Goal: Check status: Check status

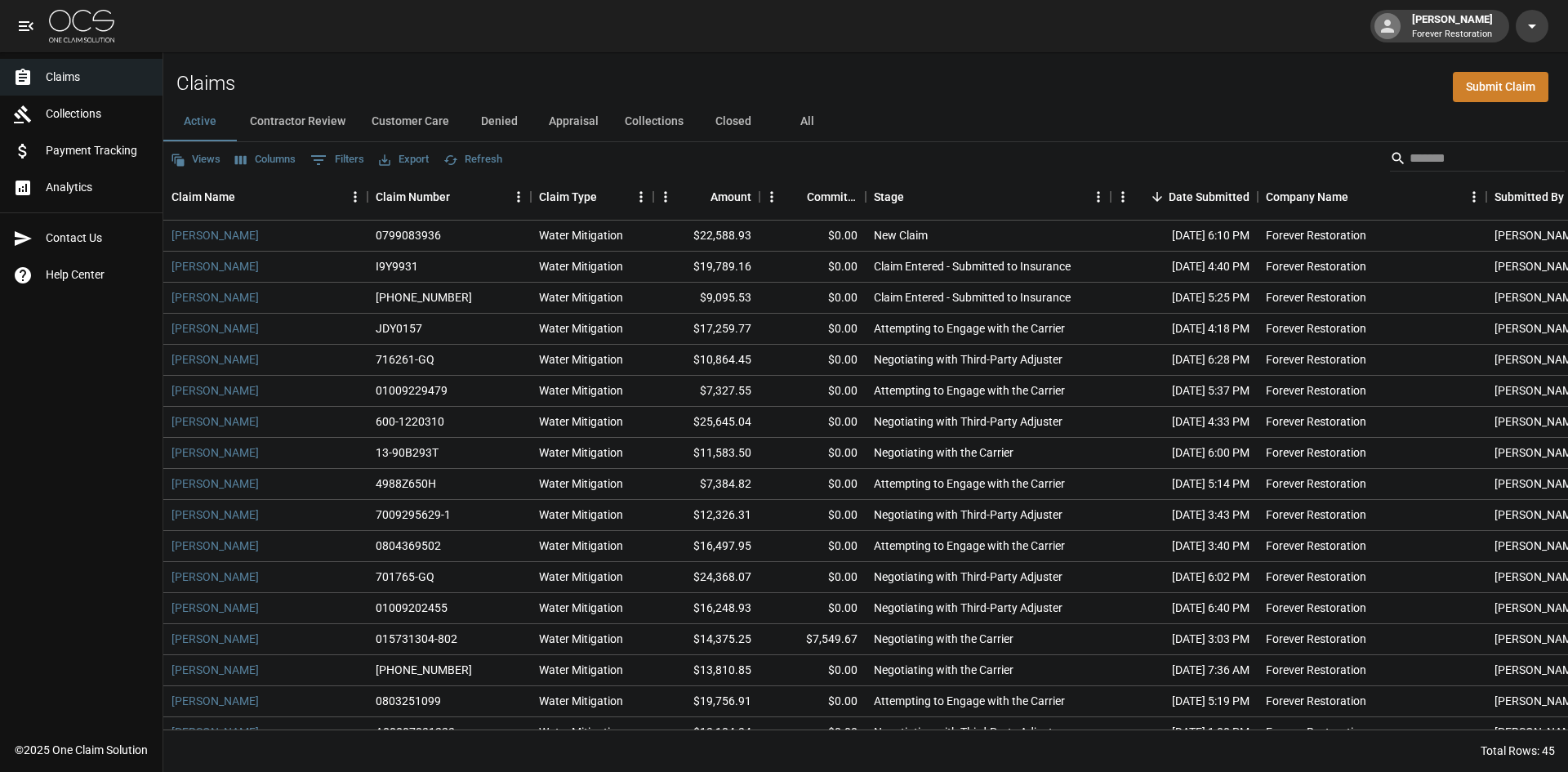
click at [800, 112] on button "All" at bounding box center [807, 122] width 74 height 39
click at [575, 188] on div "Claim Type" at bounding box center [567, 196] width 58 height 46
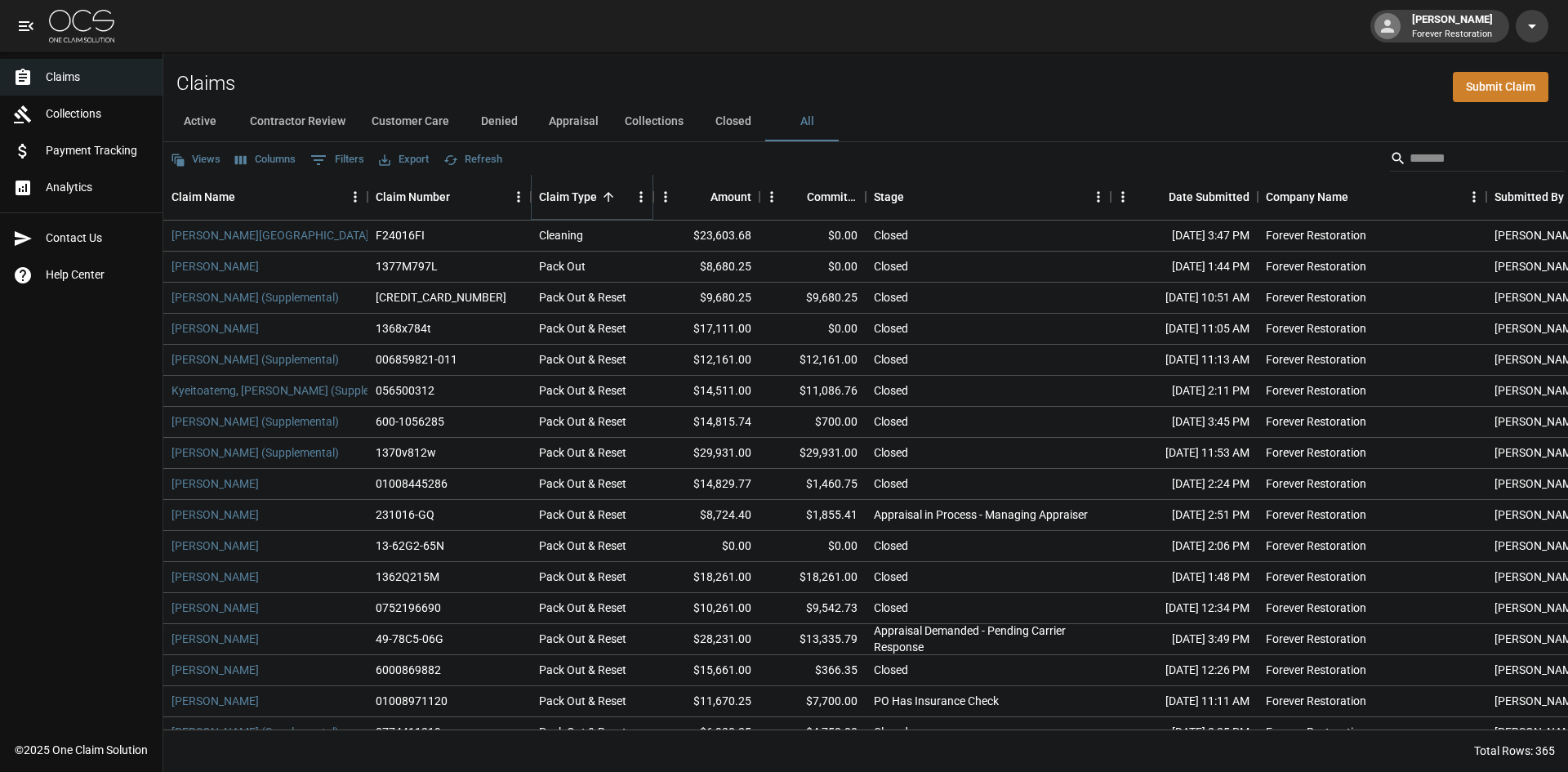
click at [607, 197] on icon "Sort" at bounding box center [608, 196] width 10 height 10
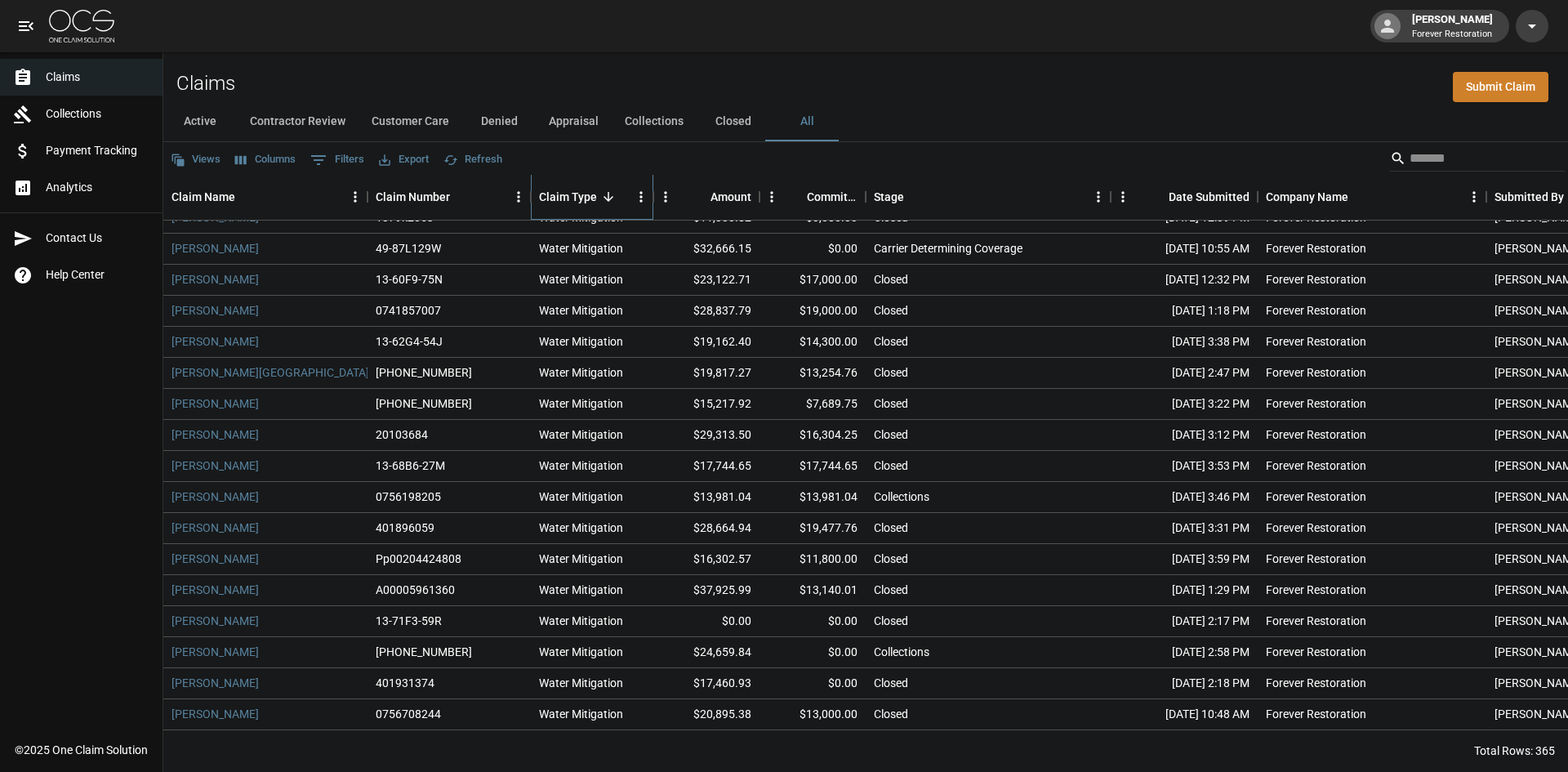
click at [590, 198] on div "Claim Type" at bounding box center [567, 196] width 58 height 46
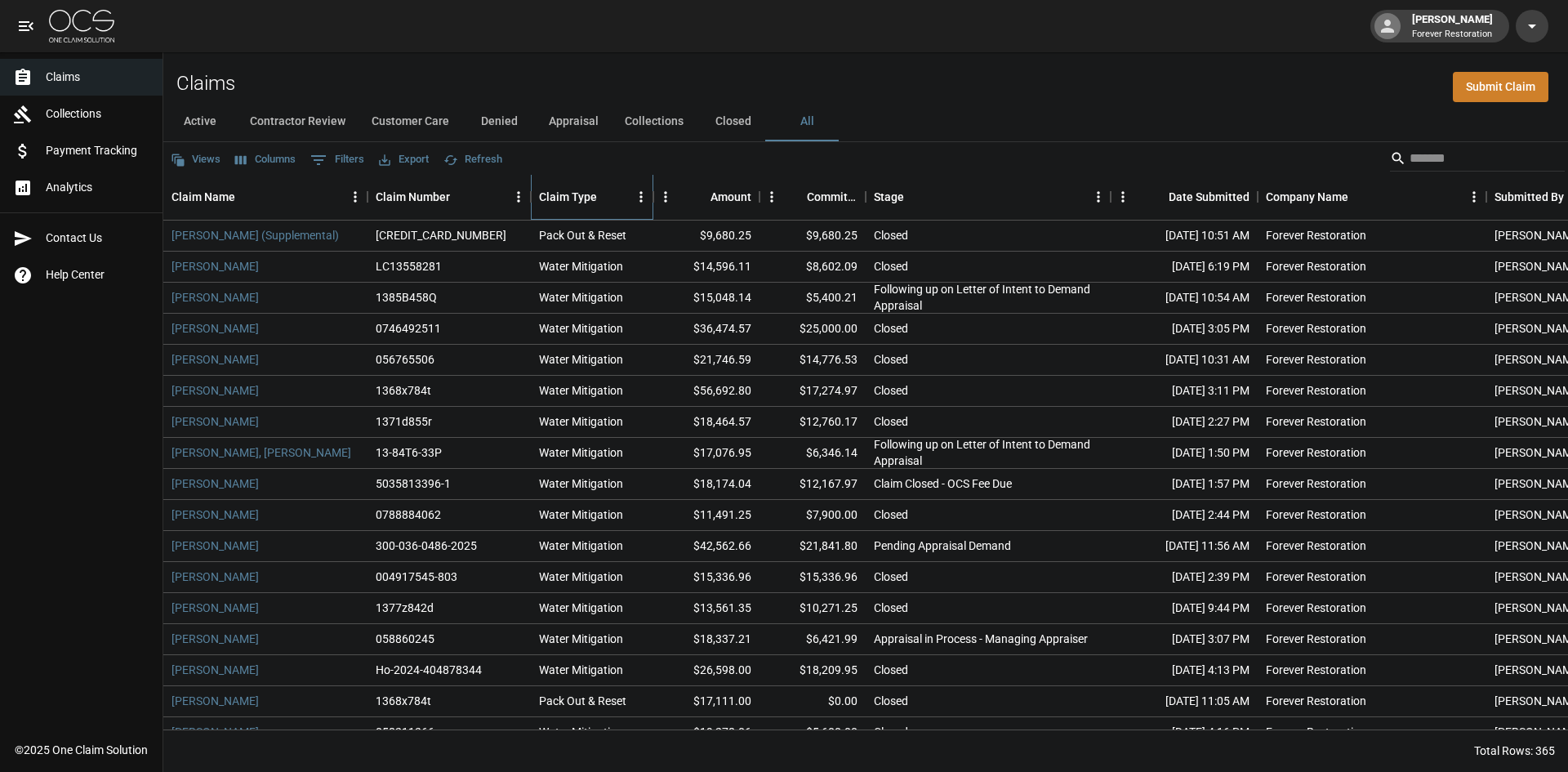
click at [593, 198] on div "Claim Type" at bounding box center [567, 196] width 58 height 46
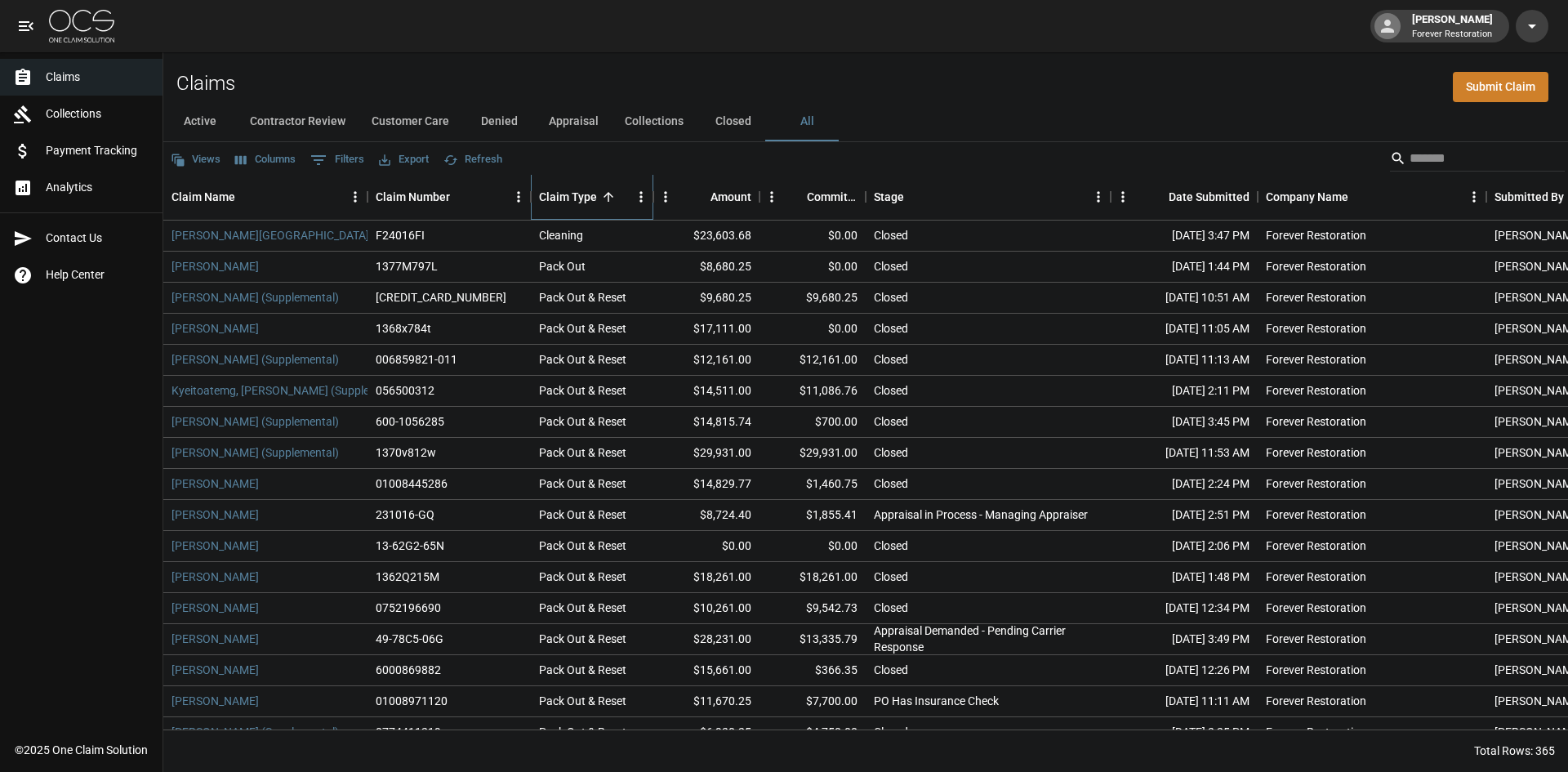
click at [593, 200] on div "Claim Type" at bounding box center [567, 196] width 58 height 46
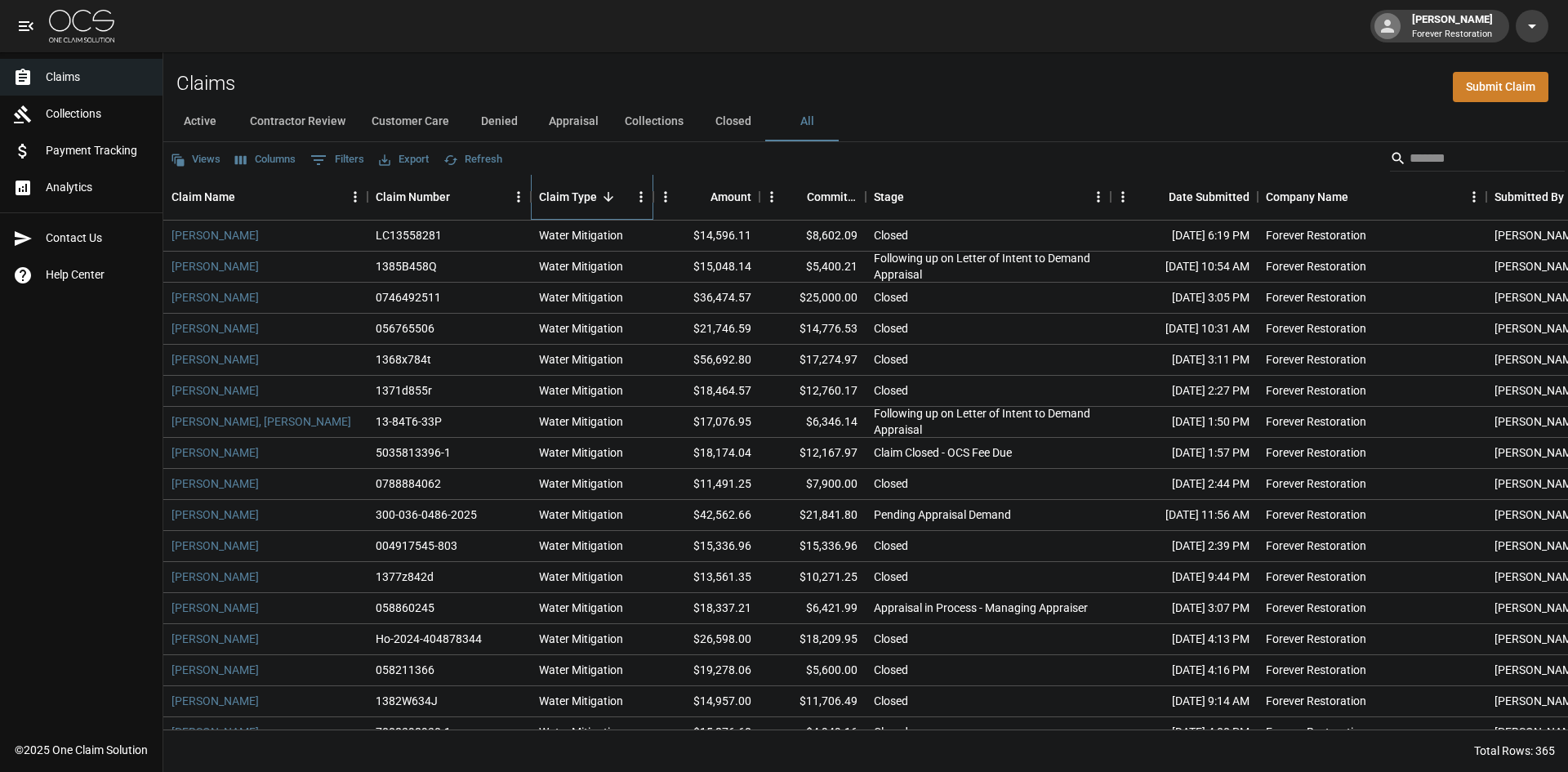
click at [593, 200] on div "Claim Type" at bounding box center [567, 196] width 58 height 46
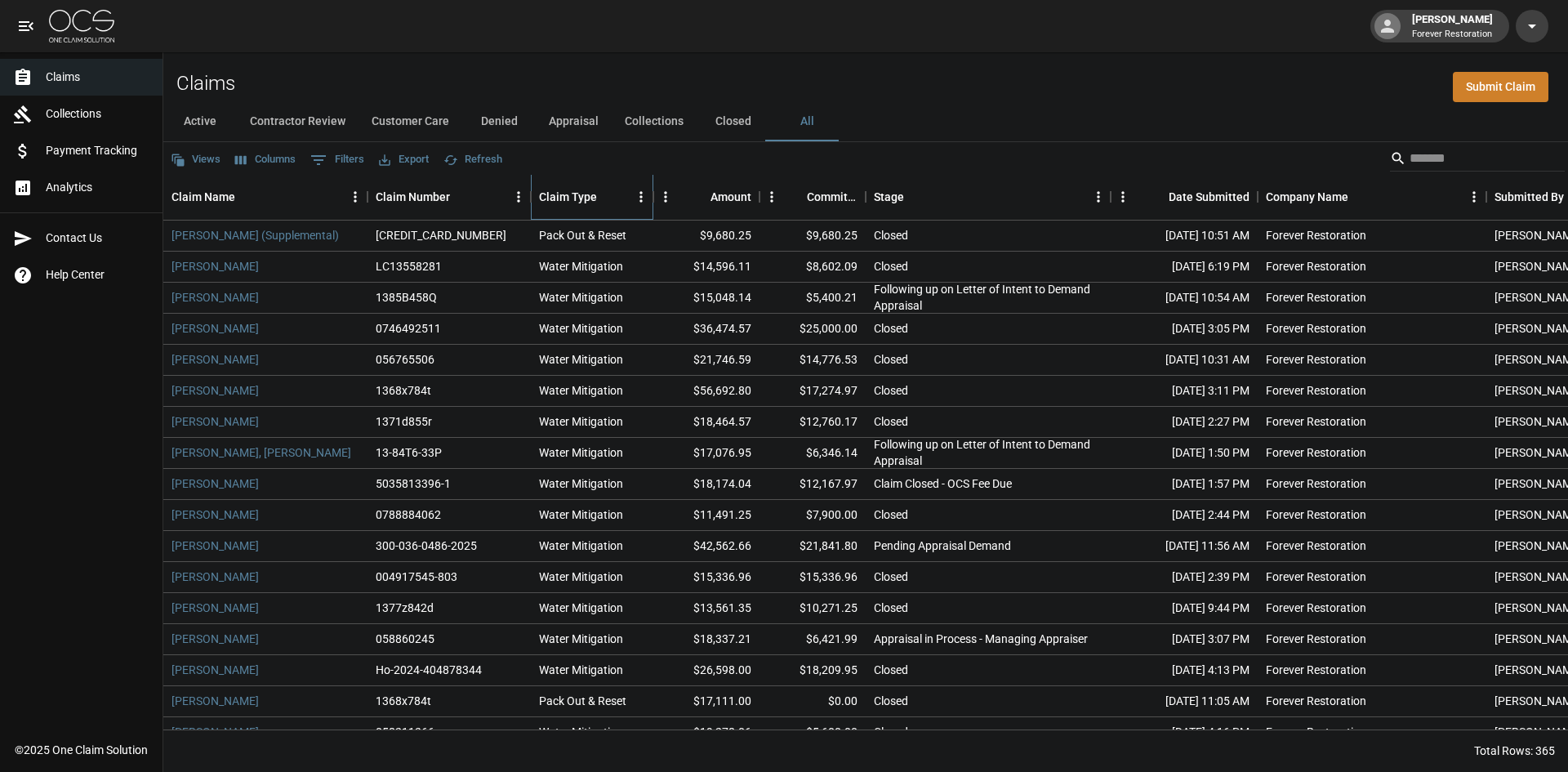
click at [593, 200] on div "Claim Type" at bounding box center [567, 196] width 58 height 46
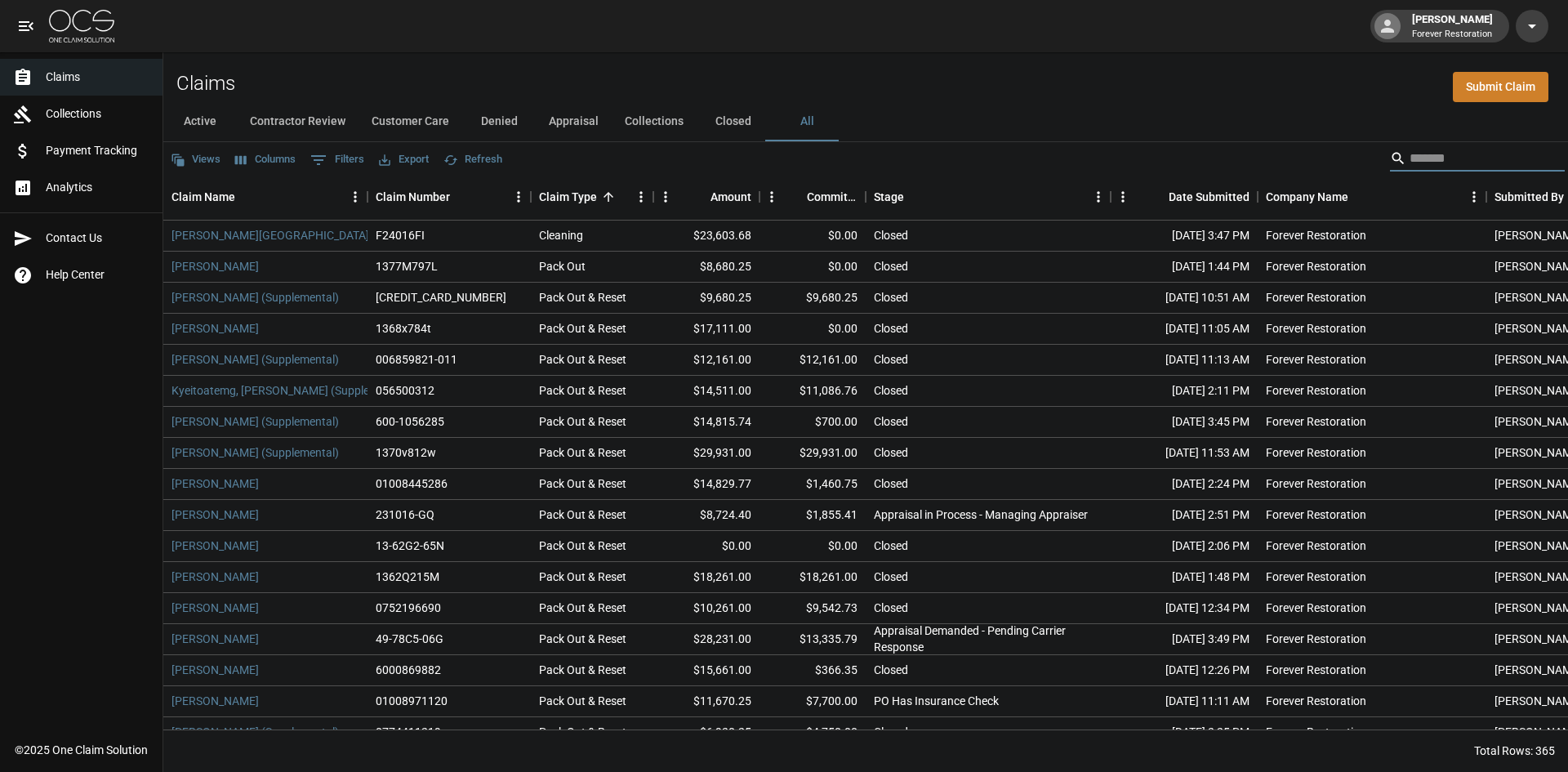
click at [1441, 152] on input "Search" at bounding box center [1475, 158] width 131 height 26
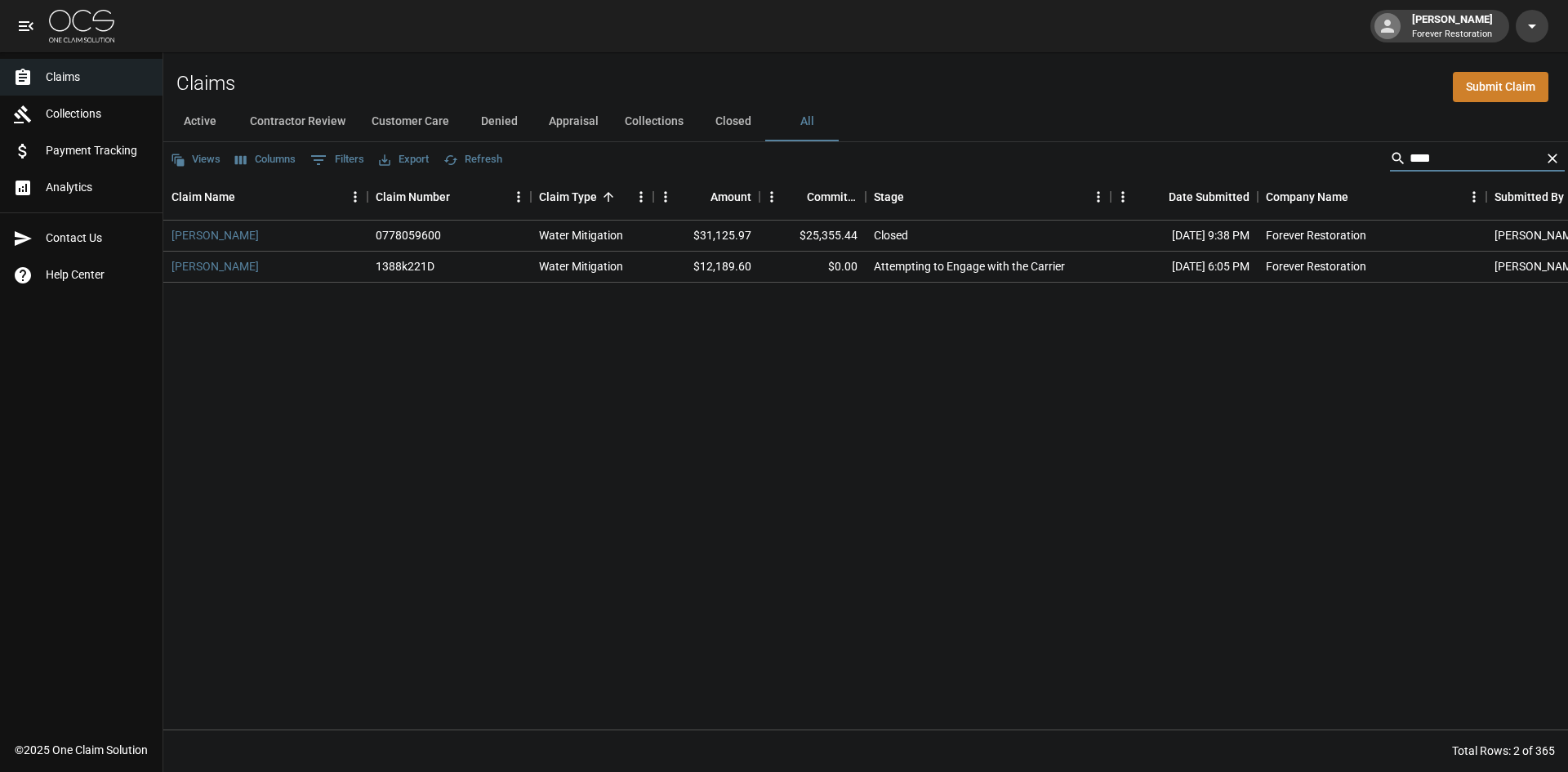
type input "****"
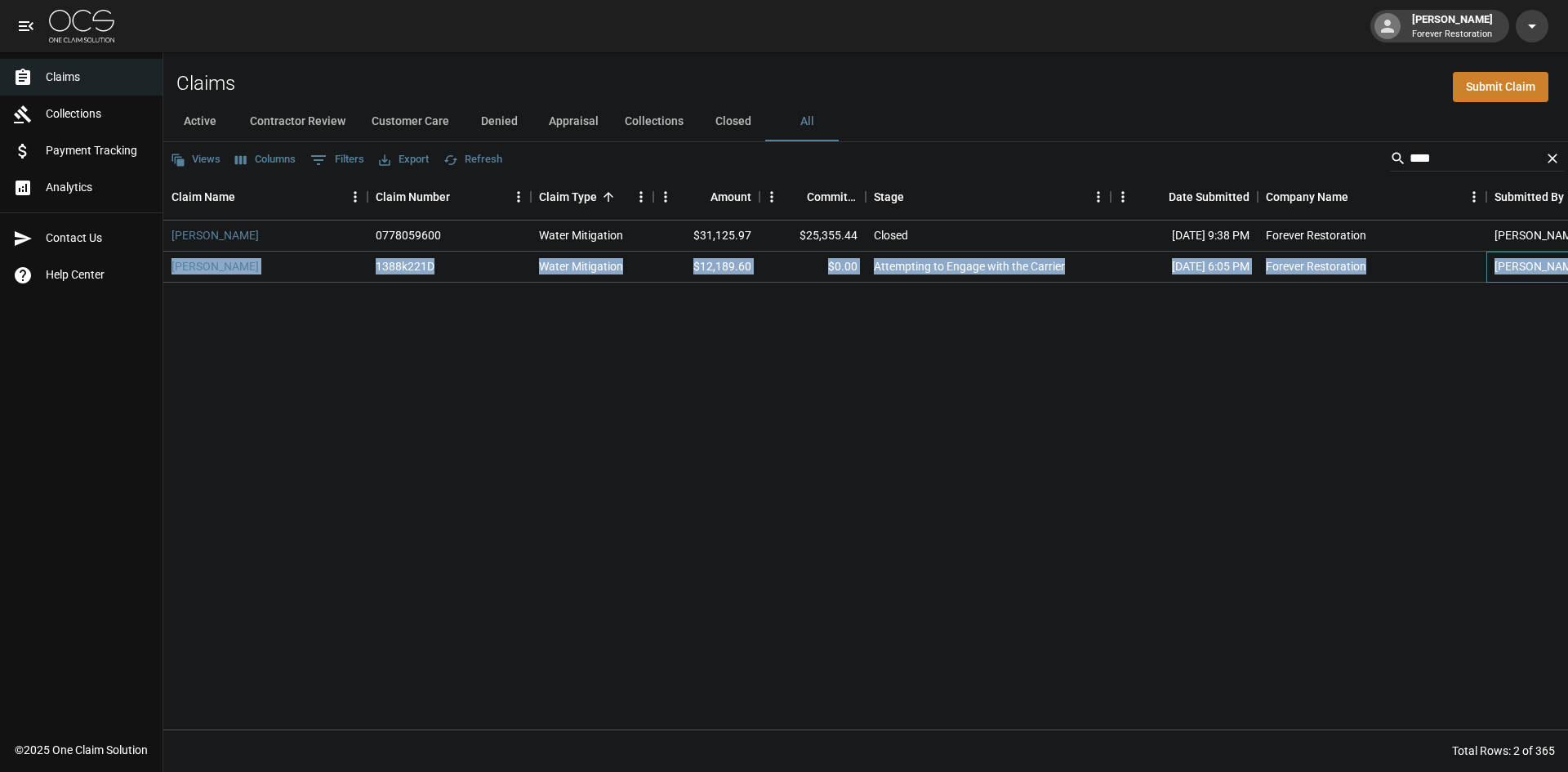
drag, startPoint x: 1562, startPoint y: 267, endPoint x: 168, endPoint y: 271, distance: 1394.0
click at [168, 271] on div "[PERSON_NAME] 1388k221D Water Mitigation $12,189.60 $0.00 Attempting to Engage …" at bounding box center [926, 267] width 1527 height 31
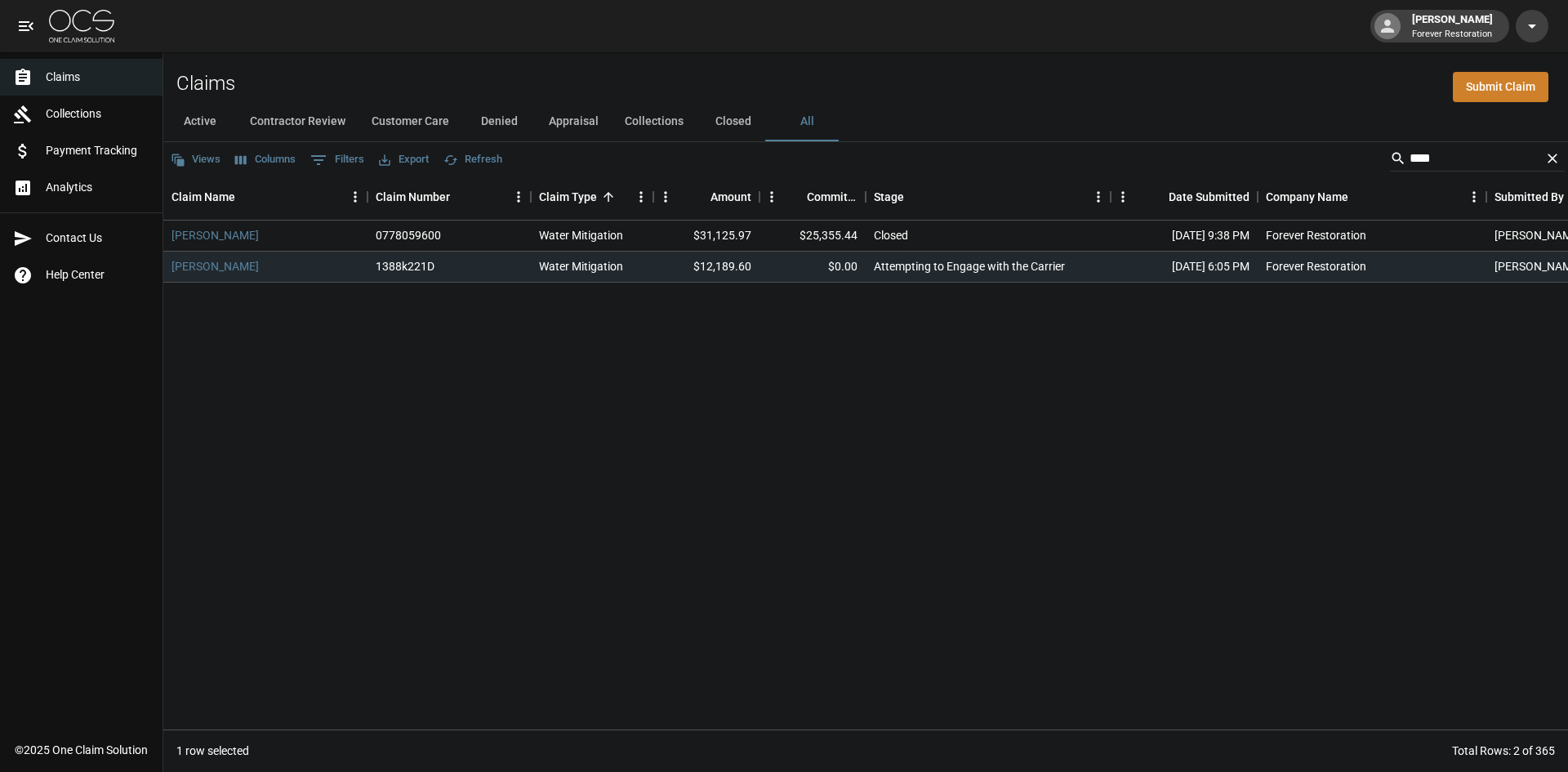
click at [312, 329] on div "[PERSON_NAME] 0778059600 Water Mitigation $31,125.97 $25,355.44 Closed [DATE] 9…" at bounding box center [926, 475] width 1527 height 509
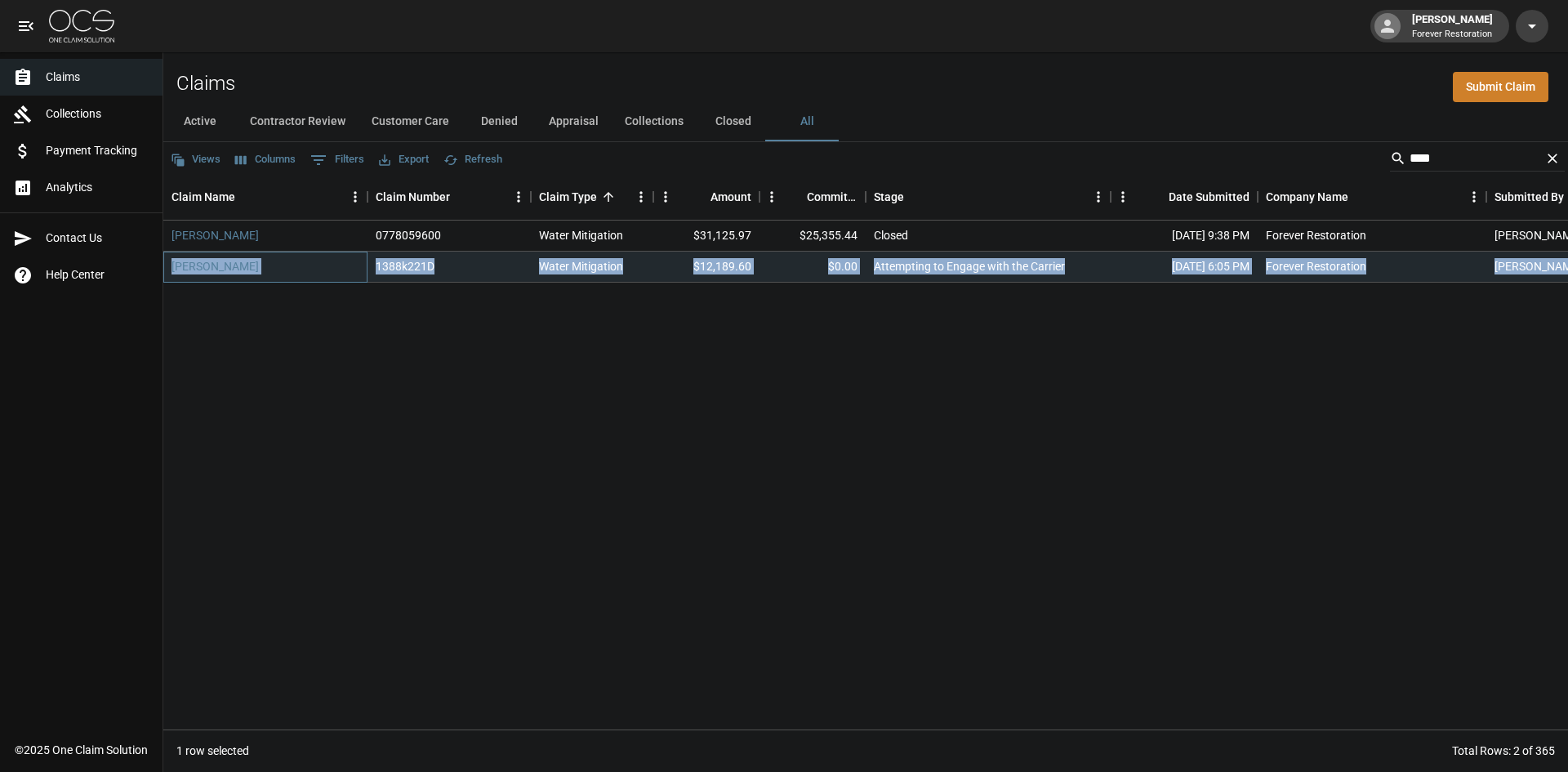
drag, startPoint x: 169, startPoint y: 271, endPoint x: 1552, endPoint y: 266, distance: 1383.0
click at [1552, 266] on div "[PERSON_NAME] 1388k221D Water Mitigation $12,189.60 $0.00 Attempting to Engage …" at bounding box center [926, 267] width 1527 height 31
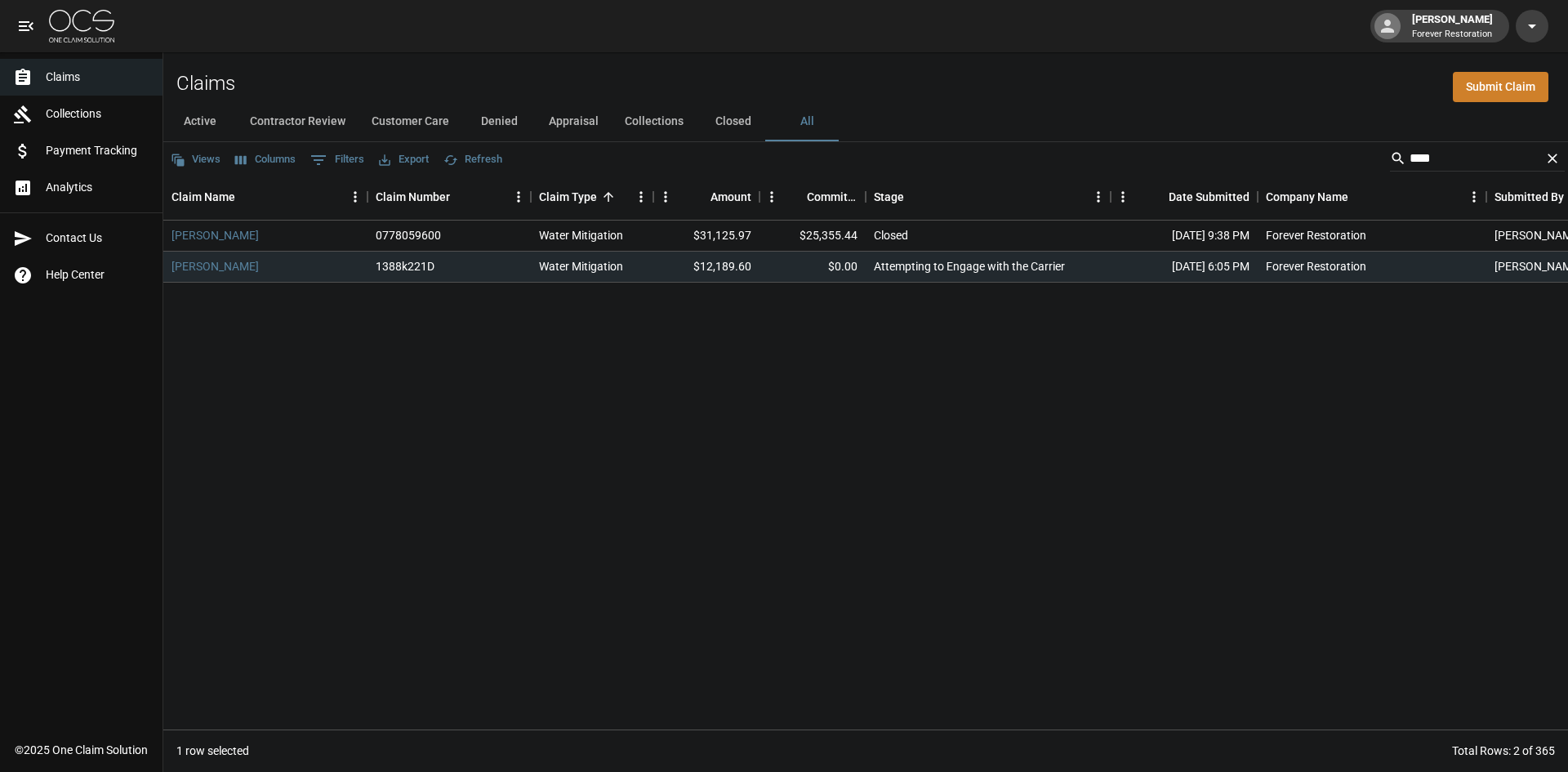
click at [234, 355] on div "[PERSON_NAME] 0778059600 Water Mitigation $31,125.97 $25,355.44 Closed [DATE] 9…" at bounding box center [926, 475] width 1527 height 509
click at [171, 271] on div "[PERSON_NAME]" at bounding box center [265, 267] width 204 height 31
drag, startPoint x: 858, startPoint y: 294, endPoint x: 683, endPoint y: 291, distance: 175.0
click at [683, 291] on div "[PERSON_NAME] 0778059600 Water Mitigation $31,125.97 $25,355.44 Closed [DATE] 9…" at bounding box center [926, 475] width 1527 height 509
drag, startPoint x: 763, startPoint y: 283, endPoint x: 705, endPoint y: 274, distance: 58.7
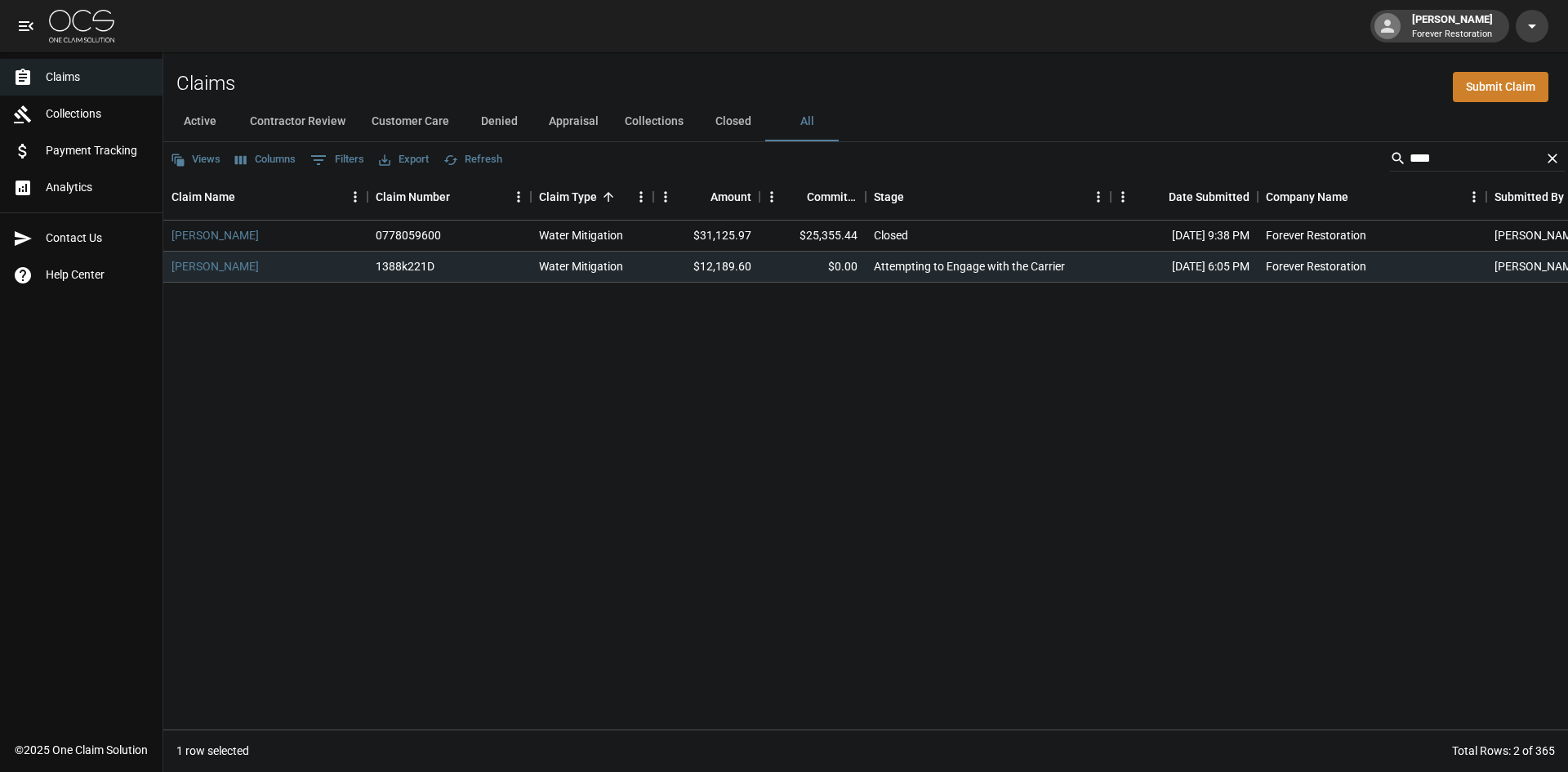
click at [705, 285] on div "[PERSON_NAME] 0778059600 Water Mitigation $31,125.97 $25,355.44 Closed [DATE] 9…" at bounding box center [926, 475] width 1527 height 509
drag, startPoint x: 762, startPoint y: 265, endPoint x: 690, endPoint y: 268, distance: 72.1
click at [690, 268] on div "[PERSON_NAME] 1388k221D Water Mitigation $12,189.60 $0.00 Attempting to Engage …" at bounding box center [926, 267] width 1527 height 31
click at [721, 348] on div "[PERSON_NAME] 0778059600 Water Mitigation $31,125.97 $25,355.44 Closed [DATE] 9…" at bounding box center [926, 475] width 1527 height 509
